Goal: Task Accomplishment & Management: Complete application form

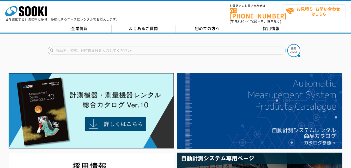
click at [309, 14] on span "お見積り･お問い合わせ はこちら" at bounding box center [315, 11] width 59 height 13
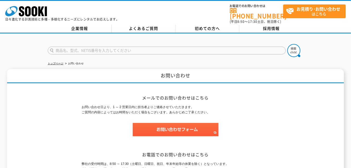
click at [128, 49] on input "text" at bounding box center [167, 51] width 238 height 8
type input "商品名、型式、NETIS番号を入力してください"
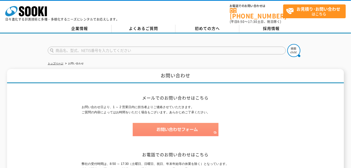
type input "商品名、型式、NETIS番号を入力してください"
click at [177, 124] on img at bounding box center [176, 129] width 86 height 13
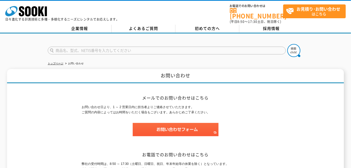
click at [185, 49] on input "text" at bounding box center [167, 51] width 238 height 8
type input "商品名、型式、NETIS番号を入力してください"
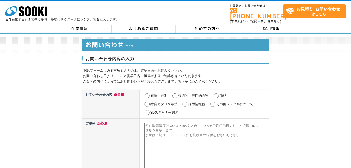
click at [169, 129] on textarea at bounding box center [203, 150] width 119 height 54
paste textarea "御社にて取扱い商品の問合せになります。 ミツトヨ・サ―フテスト SJ-310 【横駆動タイプ】メーカーコード№【178-574-11】又は【178-574-1…"
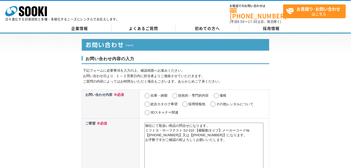
type textarea "御社にて取扱い商品の問合せになります。 ミツトヨ・サ―フテスト SJ-310 【横駆動タイプ】メーカーコード№【178-574-11】又は【178-574-1…"
click at [148, 93] on input "在庫・納期" at bounding box center [147, 95] width 7 height 5
radio input "true"
click at [169, 123] on textarea "御社にて取扱い商品の問合せになります。 ミツトヨ・サ―フテスト SJ-310 【横駆動タイプ】メーカーコード№【178-574-11】又は【178-574-1…" at bounding box center [203, 150] width 119 height 54
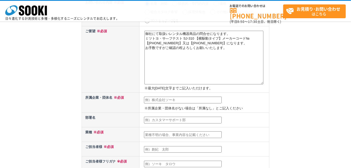
scroll to position [69, 0]
type textarea "御社にて取扱いレンタル機器商品の問合せになります。 ミツトヨ・サ―フテスト SJ-310 【横駆動タイプ】メーカーコード№【178-574-11】又は【178…"
click at [162, 97] on input "text" at bounding box center [183, 99] width 78 height 7
type input "株式会社 西村商会"
type input "川越健"
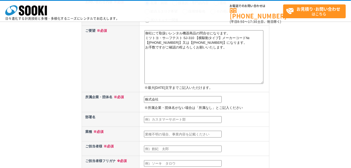
type input "川越健"
type input "kawagoe@n-syokai.co.jp"
type input "850"
select select "42"
type input "新戸町3-24-3 竹田ビル1F"
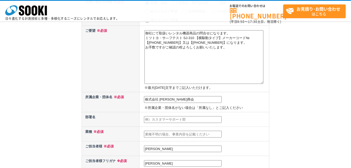
click at [158, 120] on input "text" at bounding box center [183, 119] width 78 height 7
type input "香焼営業所"
click at [162, 132] on input "text" at bounding box center [183, 134] width 78 height 7
type input "商社"
click at [172, 160] on input "川越健" at bounding box center [183, 163] width 78 height 7
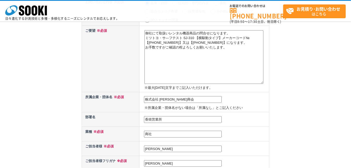
type input "川"
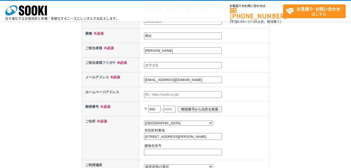
scroll to position [167, 0]
type input "カワゴエ"
click at [168, 105] on input "text" at bounding box center [169, 108] width 12 height 7
type input "0310"
click at [196, 107] on input "郵便番号から住所を検索" at bounding box center [200, 109] width 44 height 6
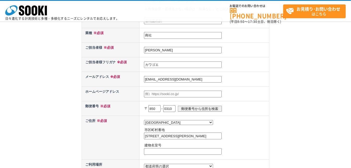
select select
click at [159, 106] on input "850" at bounding box center [154, 108] width 12 height 7
type input "851"
click at [187, 106] on input "郵便番号から住所を検索" at bounding box center [200, 109] width 44 height 6
select select "42"
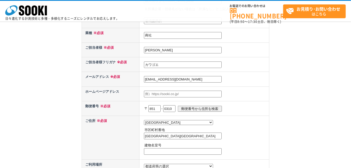
click at [175, 133] on input "長崎市香焼町" at bounding box center [183, 136] width 78 height 7
type input "長崎市香焼町3021-22"
click at [178, 149] on input "text" at bounding box center [183, 151] width 78 height 7
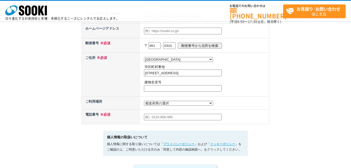
scroll to position [245, 0]
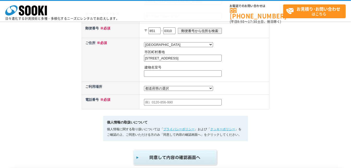
click at [169, 99] on input "text" at bounding box center [183, 102] width 78 height 7
click at [170, 87] on select "都道府県の選択 利用場所未定 北海道 青森県 岩手県 宮城県 秋田県 山形県 福島県 茨城県 栃木県 群馬県 埼玉県 千葉県 東京都 神奈川県 新潟県 富山県…" at bounding box center [178, 88] width 69 height 5
select select "42"
click at [144, 86] on select "都道府県の選択 利用場所未定 北海道 青森県 岩手県 宮城県 秋田県 山形県 福島県 茨城県 栃木県 群馬県 埼玉県 千葉県 東京都 神奈川県 新潟県 富山県…" at bounding box center [178, 88] width 69 height 5
click at [149, 101] on input "text" at bounding box center [183, 102] width 78 height 7
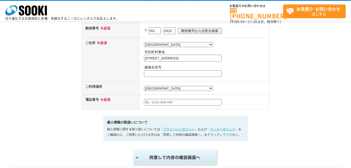
type input "09033254252"
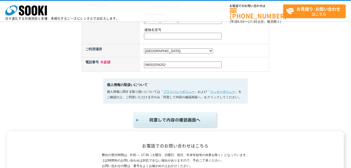
scroll to position [285, 0]
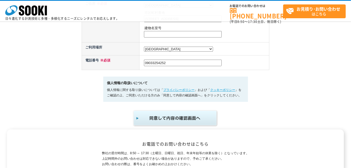
click at [185, 119] on img "submit" at bounding box center [176, 118] width 86 height 17
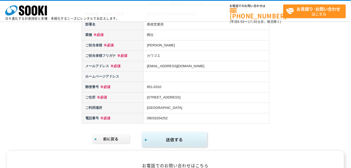
scroll to position [89, 0]
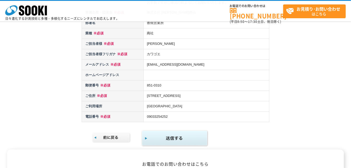
click at [172, 135] on img "submit" at bounding box center [174, 138] width 67 height 17
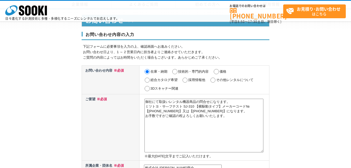
select select "42"
